Goal: Transaction & Acquisition: Purchase product/service

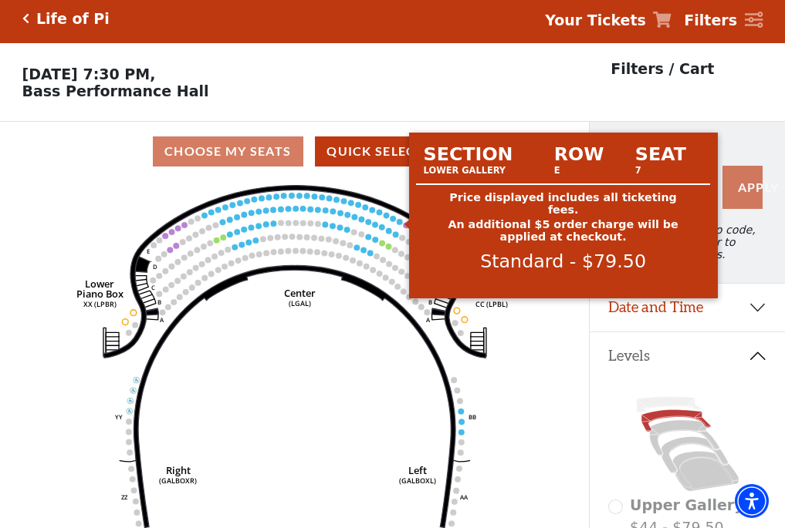
scroll to position [72, 0]
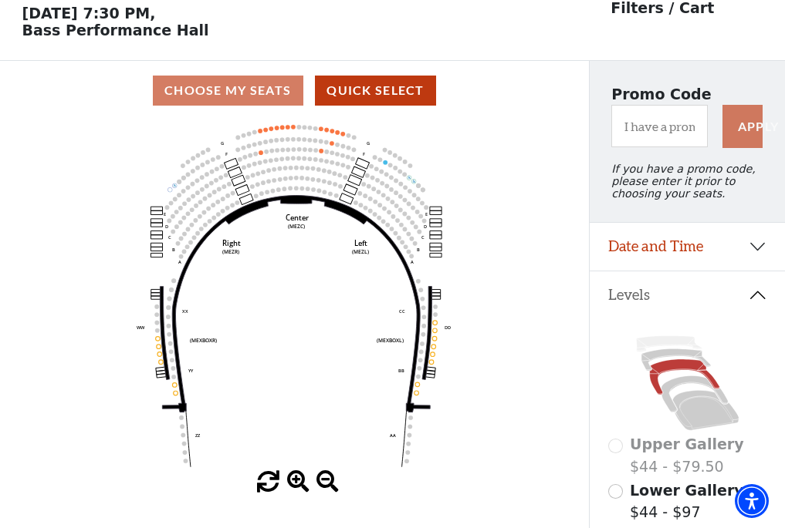
scroll to position [72, 0]
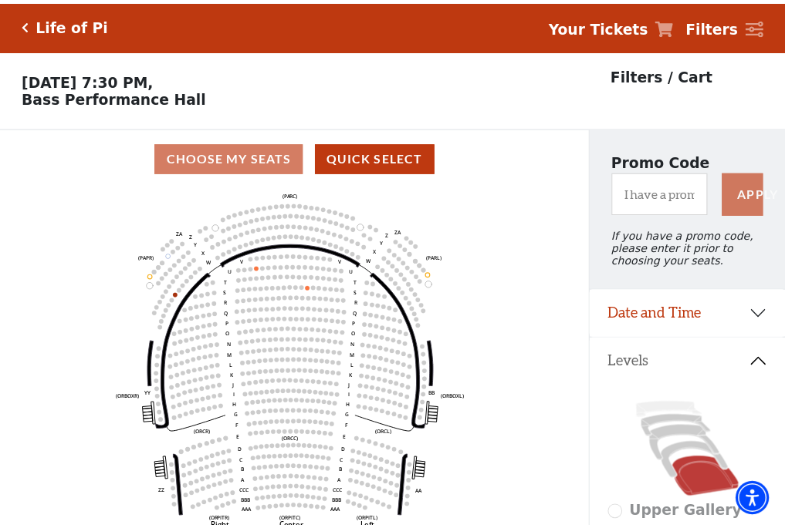
scroll to position [72, 0]
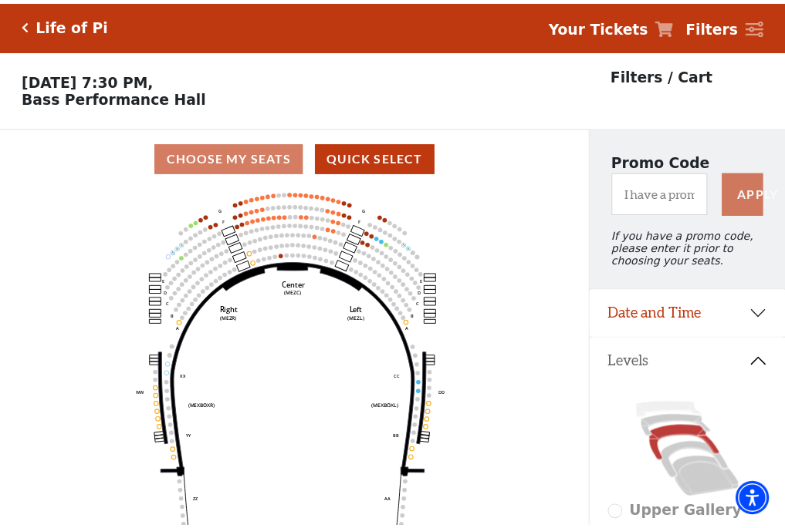
scroll to position [72, 0]
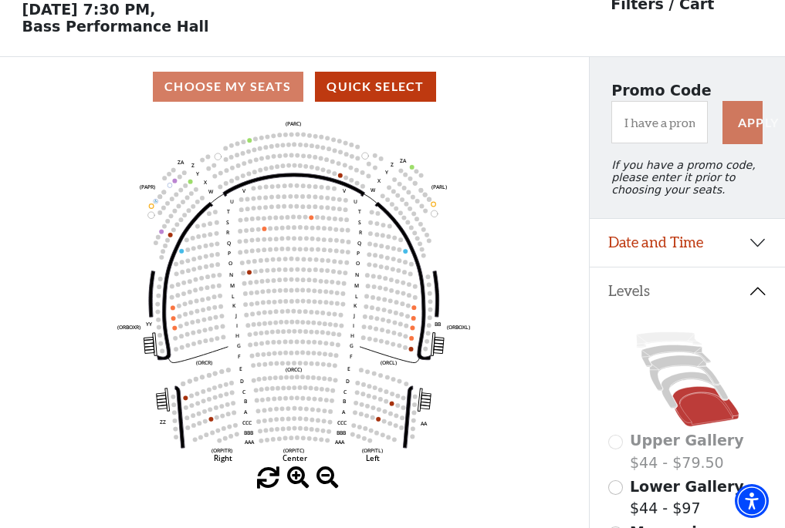
scroll to position [72, 0]
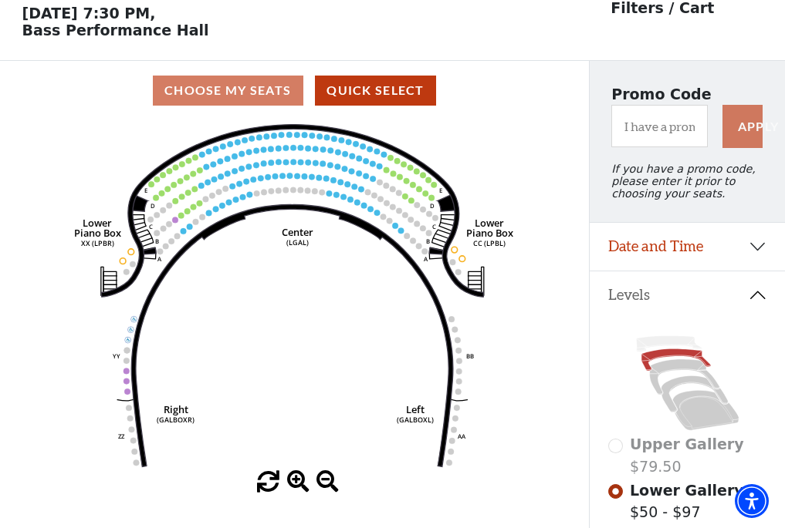
scroll to position [72, 0]
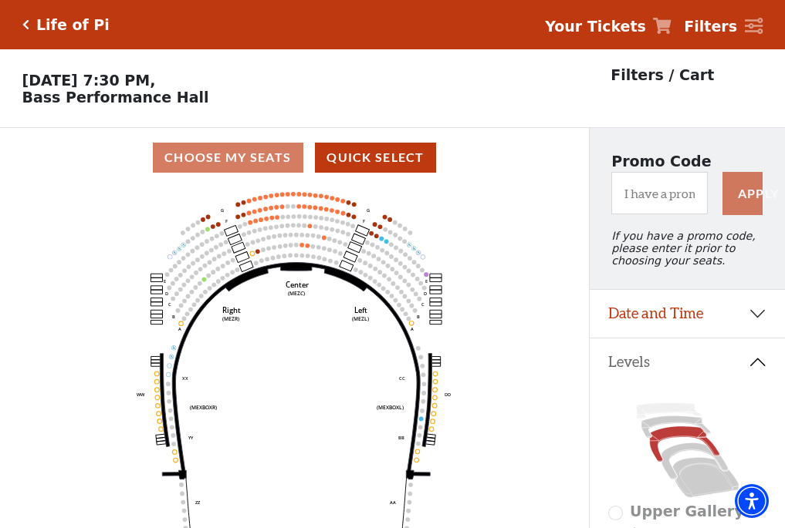
scroll to position [72, 0]
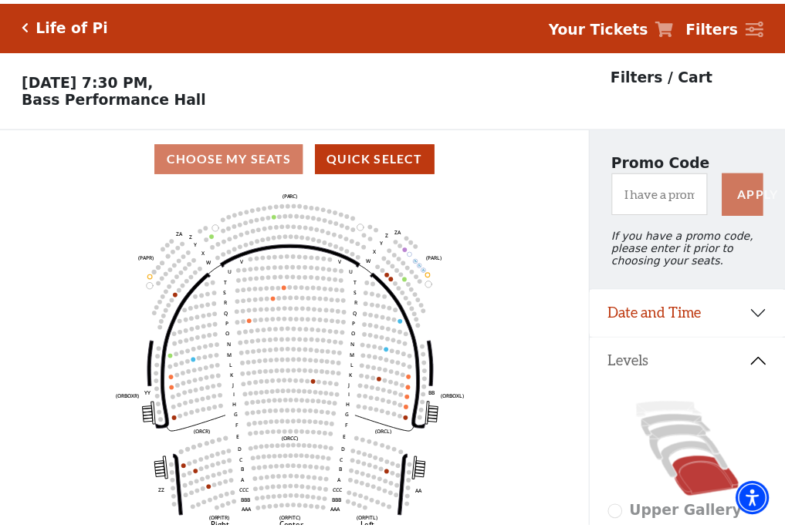
scroll to position [72, 0]
